Goal: Navigation & Orientation: Find specific page/section

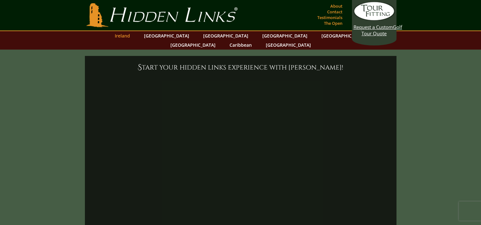
click at [133, 37] on link "Ireland" at bounding box center [123, 35] width 22 height 9
